Goal: Task Accomplishment & Management: Complete application form

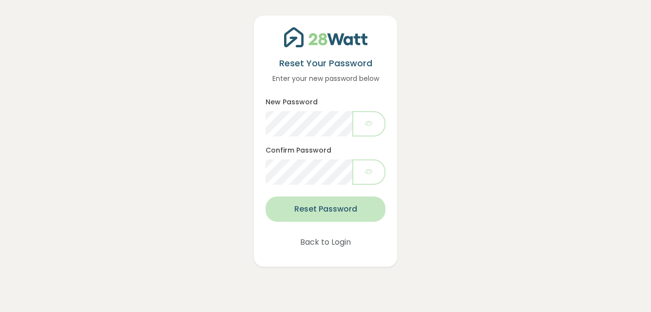
click at [307, 204] on button "Reset Password" at bounding box center [326, 208] width 120 height 25
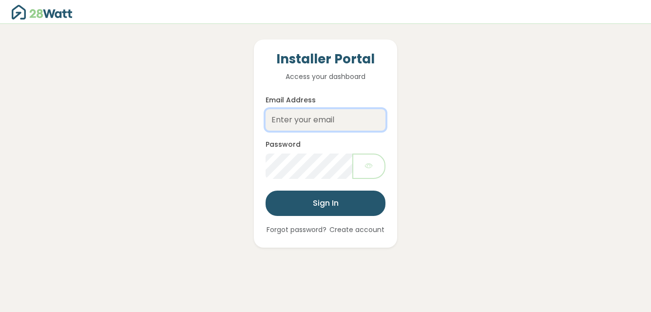
click at [296, 121] on input "Email Address" at bounding box center [326, 119] width 120 height 21
type input "christie@austnatsolar.com.au"
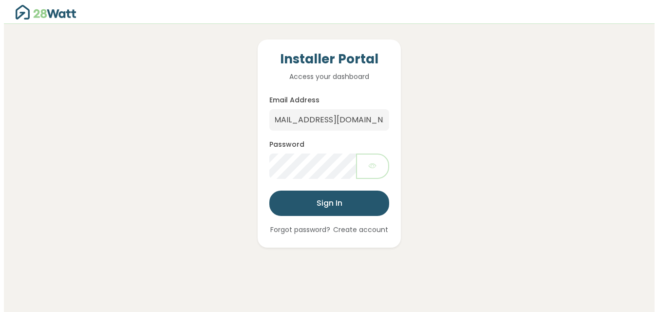
scroll to position [0, 0]
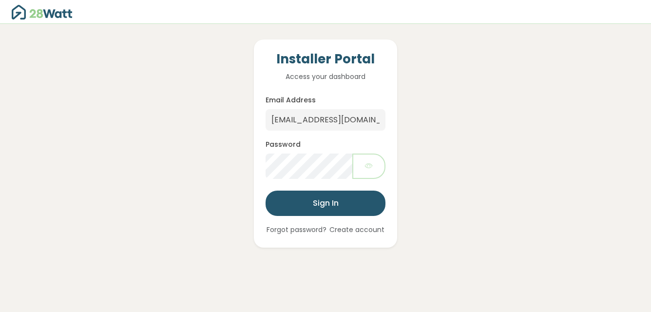
click at [287, 228] on button "Forgot password?" at bounding box center [297, 230] width 62 height 12
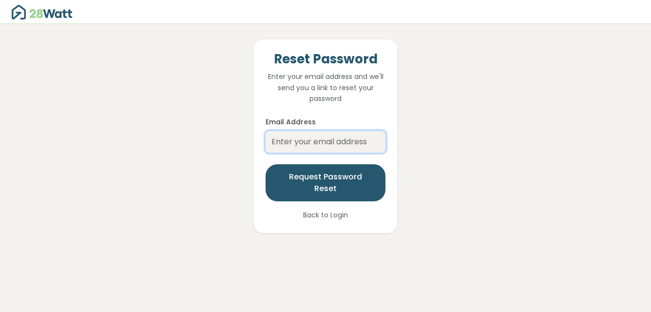
click at [307, 142] on input "Email Address" at bounding box center [326, 141] width 120 height 21
type input "christie@austnatsolar.com.au"
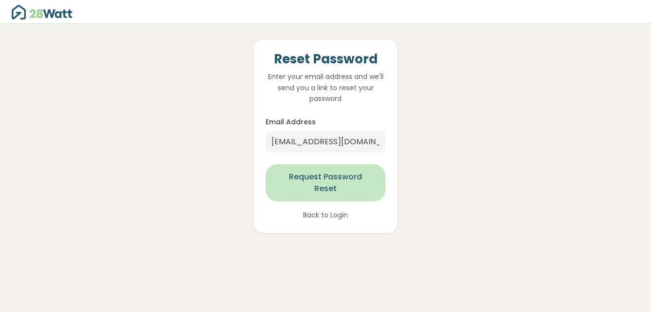
click at [320, 180] on button "Request Password Reset" at bounding box center [326, 182] width 120 height 37
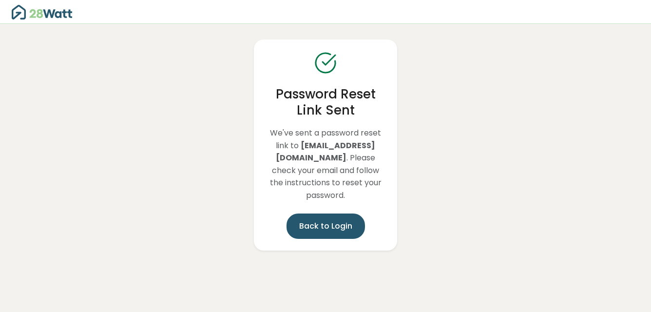
click at [294, 221] on link "Back to Login" at bounding box center [326, 225] width 78 height 25
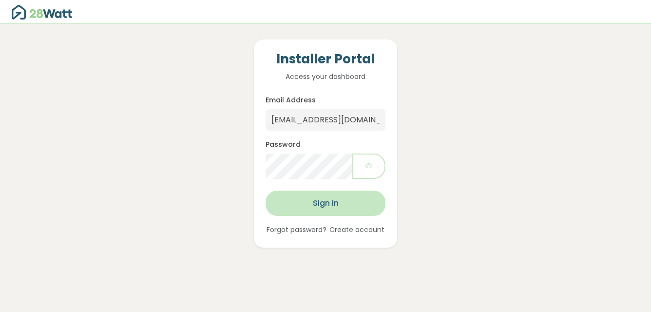
click at [316, 203] on button "Sign In" at bounding box center [326, 203] width 120 height 25
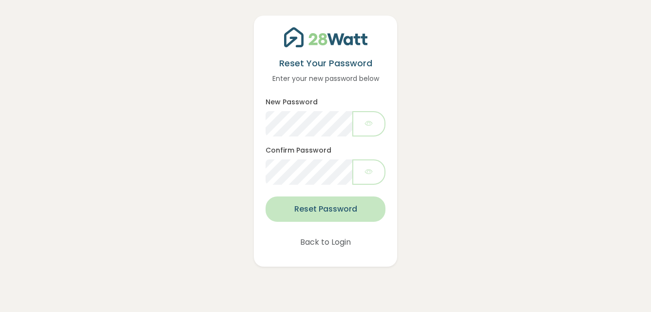
click at [306, 211] on button "Reset Password" at bounding box center [326, 208] width 120 height 25
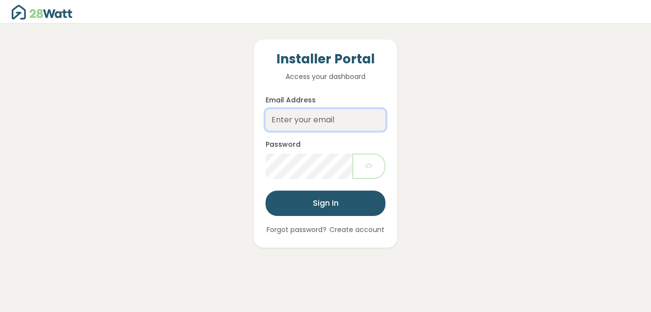
type input "[EMAIL_ADDRESS][DOMAIN_NAME]"
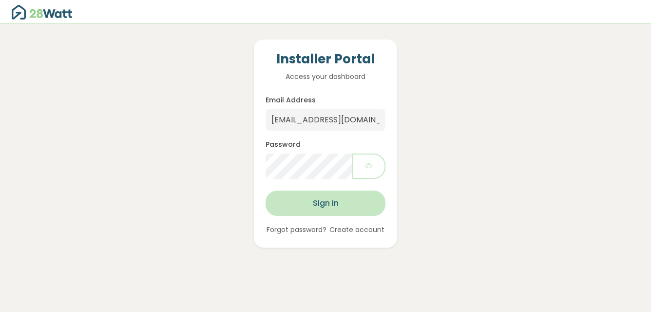
click at [320, 198] on button "Sign In" at bounding box center [326, 203] width 120 height 25
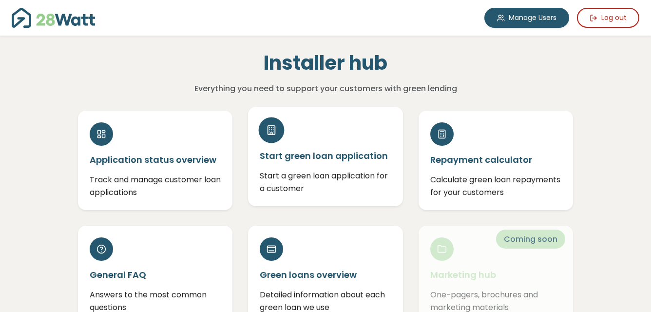
click at [300, 181] on p "Start a green loan application for a customer" at bounding box center [325, 182] width 131 height 25
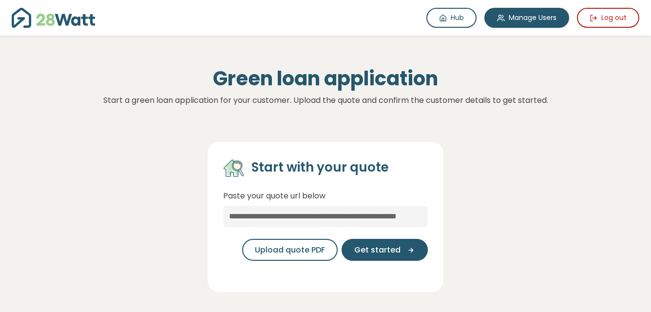
click at [598, 119] on section "Hub Manage Users Log out Hub Green loan application Start a green loan applicat…" at bounding box center [325, 253] width 651 height 506
click at [294, 250] on span "Upload quote PDF" at bounding box center [290, 250] width 70 height 12
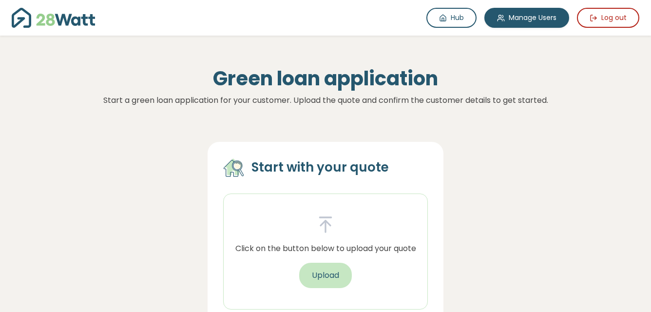
click at [318, 270] on button "Upload" at bounding box center [325, 275] width 53 height 25
